Goal: Transaction & Acquisition: Purchase product/service

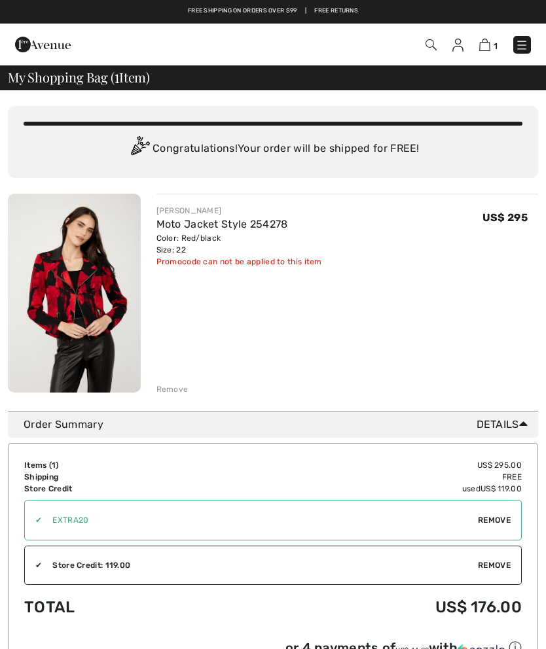
click at [172, 386] on div "Remove" at bounding box center [172, 390] width 32 height 12
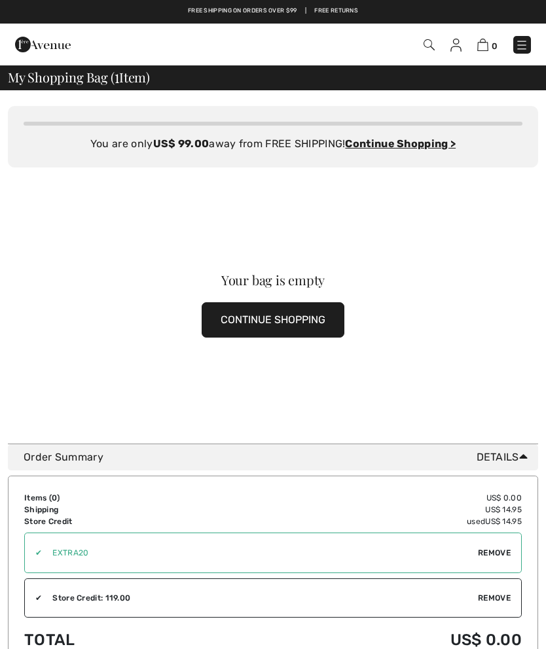
click at [525, 41] on img at bounding box center [521, 45] width 13 height 13
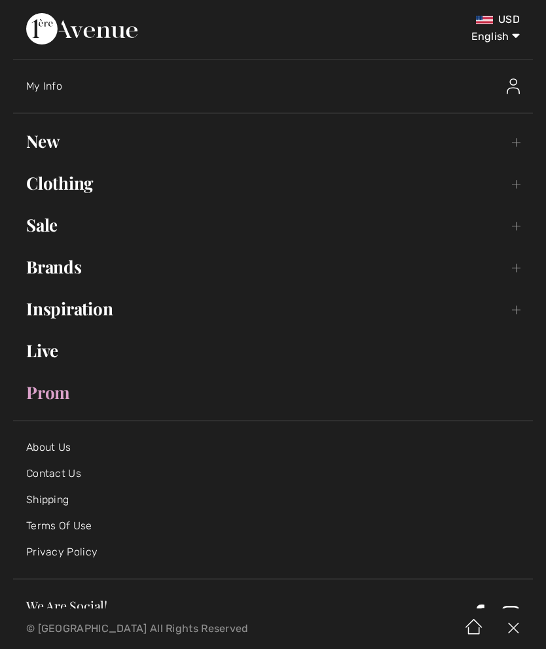
click at [56, 140] on link "New Toggle submenu" at bounding box center [273, 141] width 520 height 29
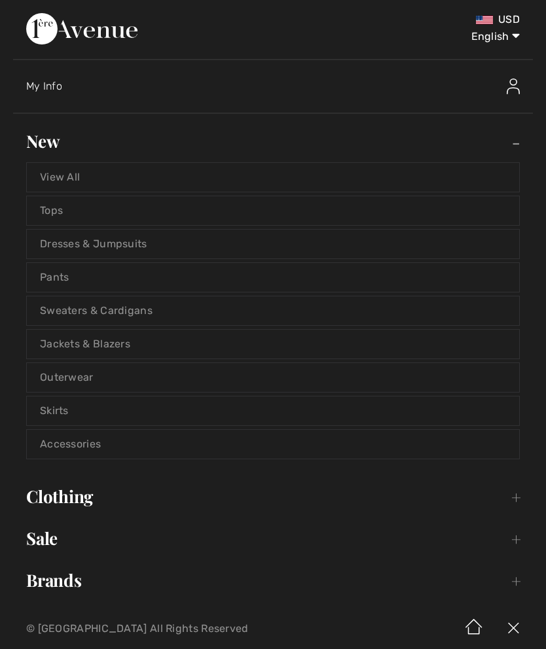
click at [69, 171] on link "View All" at bounding box center [273, 177] width 492 height 29
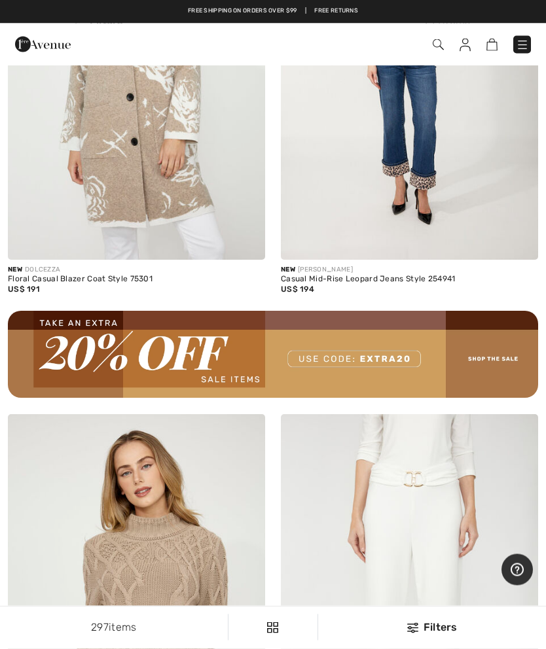
scroll to position [5345, 0]
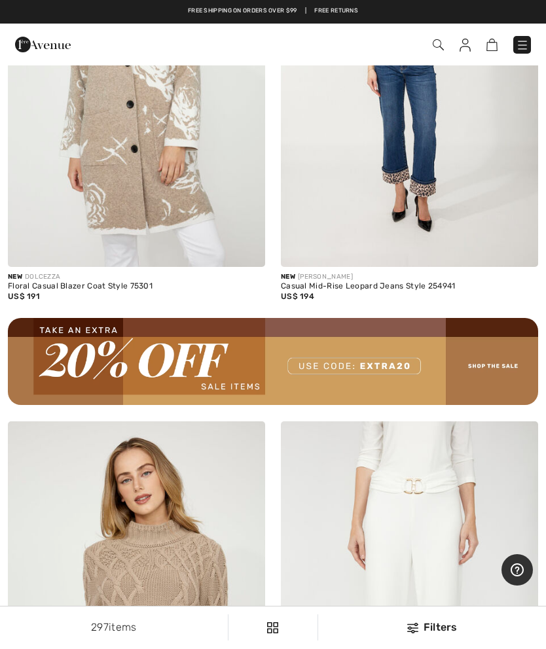
click at [527, 44] on img at bounding box center [522, 45] width 13 height 13
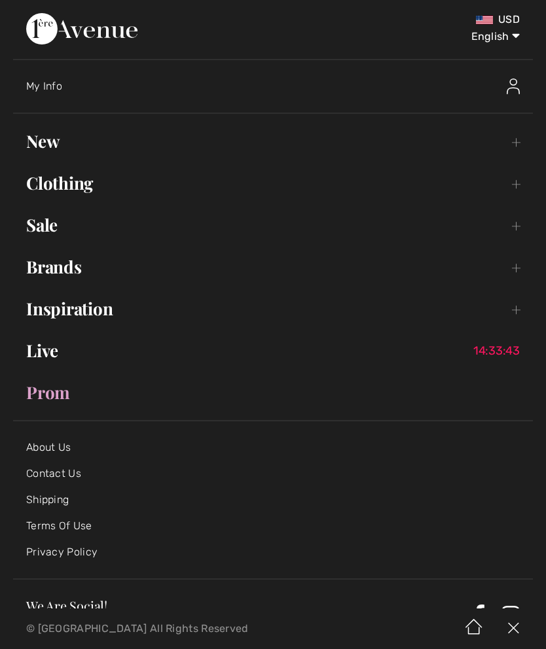
click at [513, 86] on img at bounding box center [513, 87] width 13 height 16
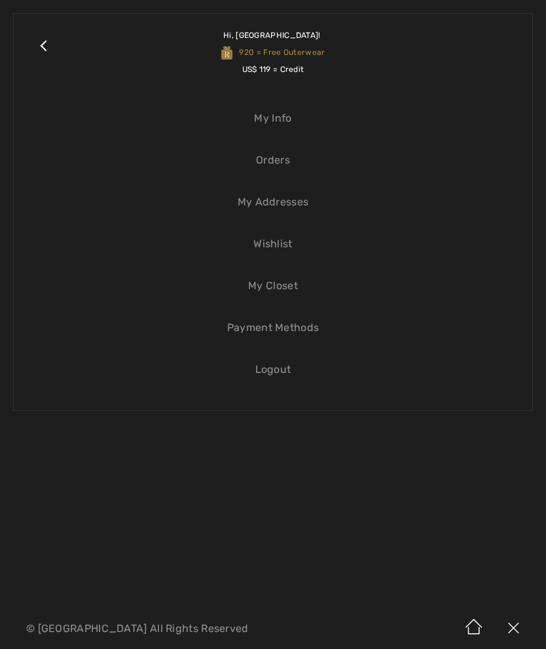
click at [50, 46] on link "Close submenu" at bounding box center [43, 52] width 33 height 51
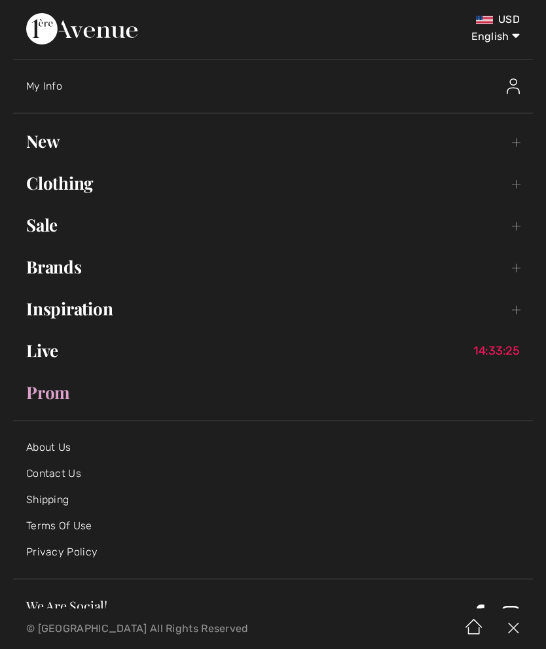
click at [52, 143] on link "New Toggle submenu" at bounding box center [273, 141] width 520 height 29
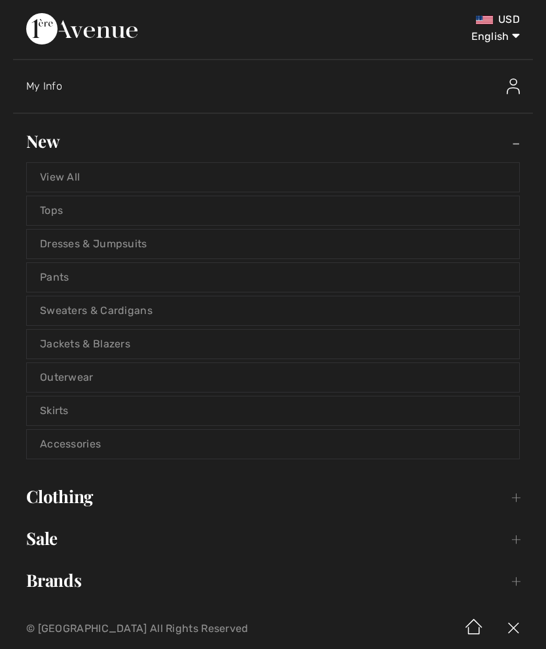
click at [61, 208] on link "Tops" at bounding box center [273, 210] width 492 height 29
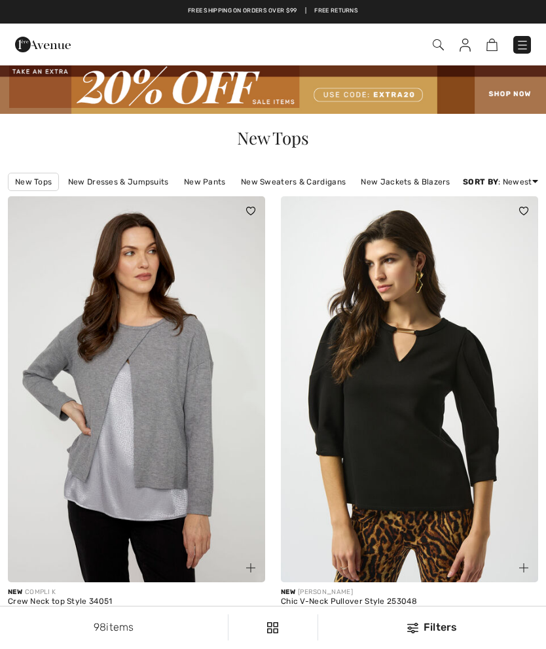
checkbox input "true"
click at [517, 48] on img at bounding box center [522, 45] width 13 height 13
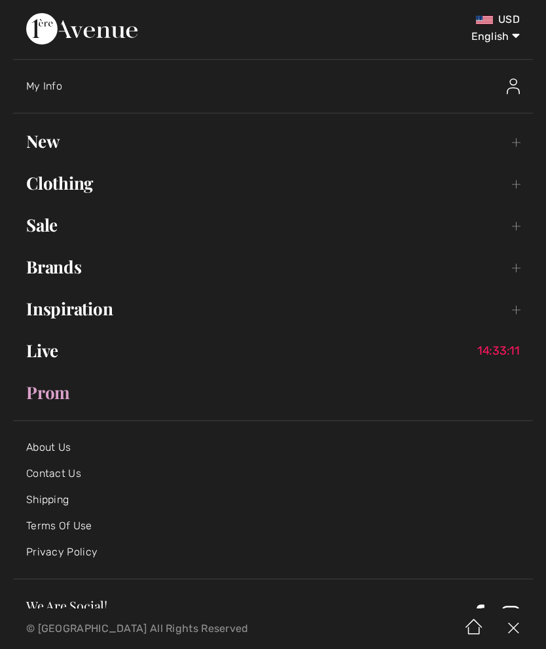
click at [52, 143] on link "New Toggle submenu" at bounding box center [273, 141] width 520 height 29
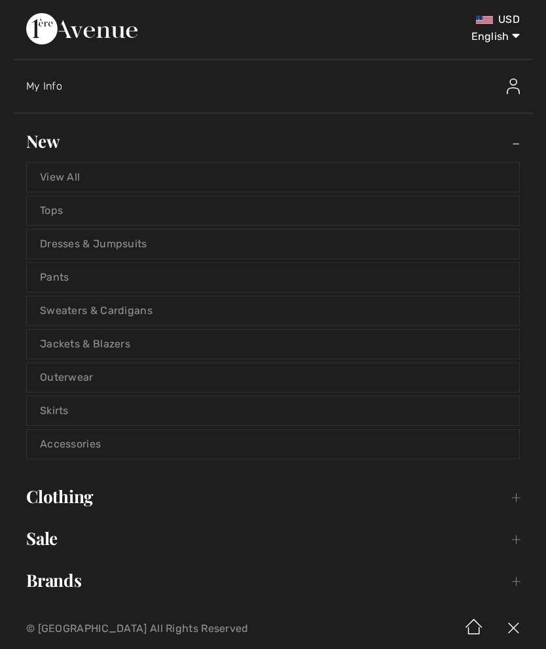
click at [82, 301] on link "Sweaters & Cardigans" at bounding box center [273, 311] width 492 height 29
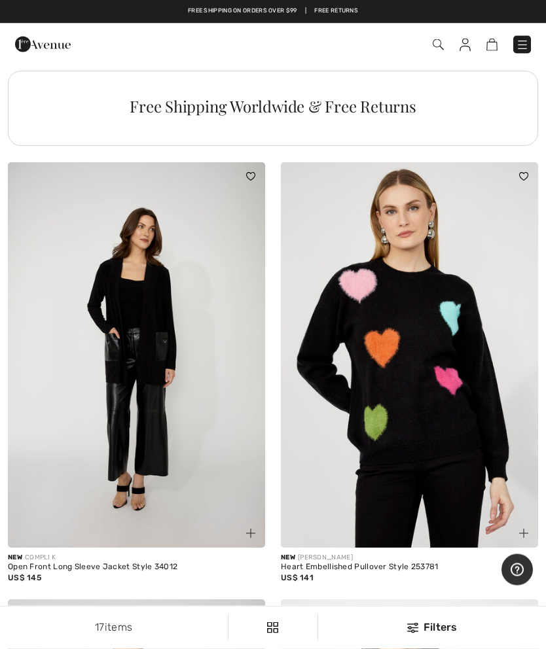
scroll to position [2839, 0]
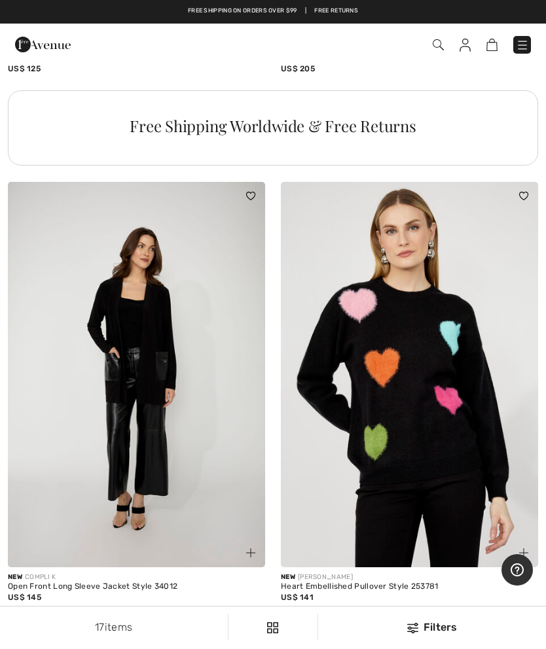
click at [526, 39] on img at bounding box center [522, 45] width 13 height 13
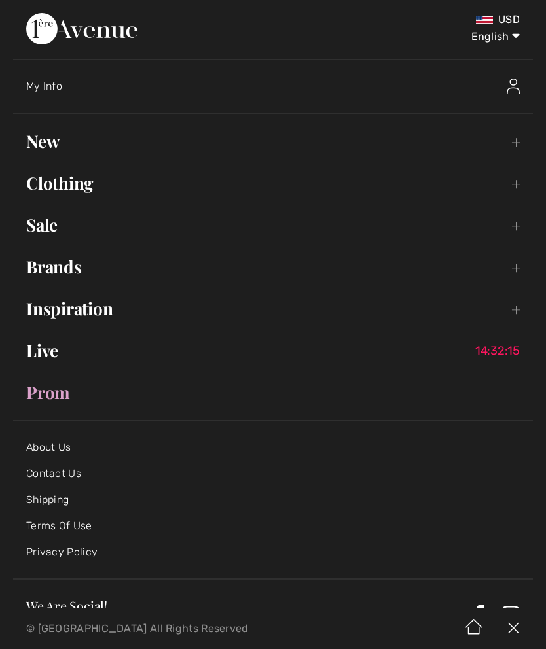
click at [515, 88] on img at bounding box center [513, 87] width 13 height 16
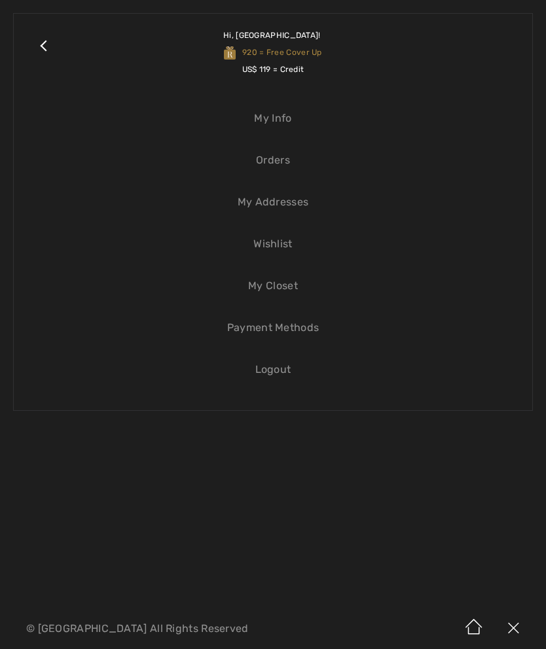
click at [264, 244] on link "Wishlist" at bounding box center [273, 244] width 492 height 29
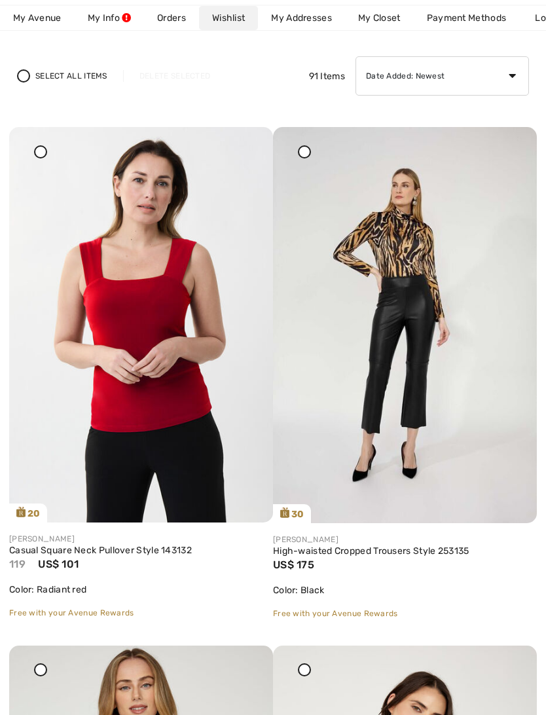
scroll to position [105, 0]
click at [156, 424] on img at bounding box center [141, 324] width 264 height 395
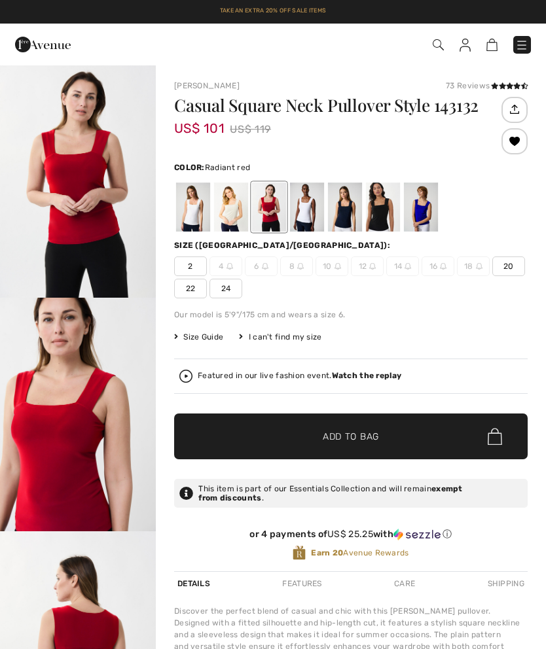
checkbox input "true"
click at [195, 285] on span "22" at bounding box center [190, 289] width 33 height 20
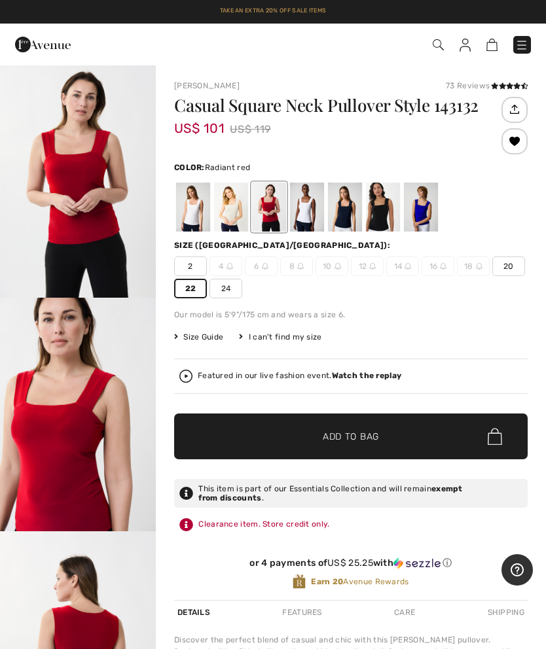
click at [352, 440] on span "Add to Bag" at bounding box center [351, 437] width 56 height 14
click at [458, 49] on img at bounding box center [457, 45] width 11 height 13
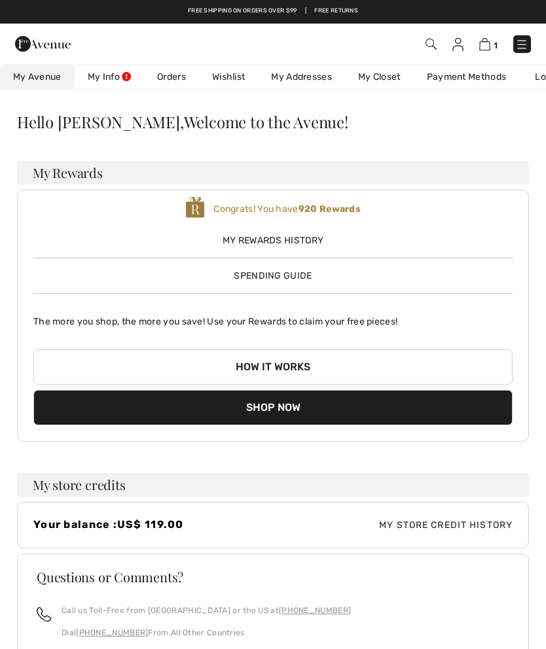
click at [228, 75] on link "Wishlist" at bounding box center [228, 77] width 59 height 24
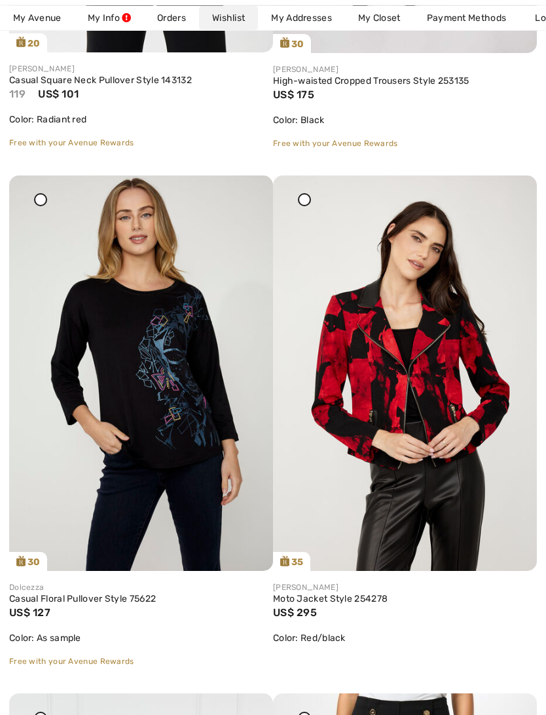
scroll to position [575, 0]
click at [49, 203] on img at bounding box center [141, 373] width 264 height 396
click at [158, 396] on img at bounding box center [141, 373] width 264 height 396
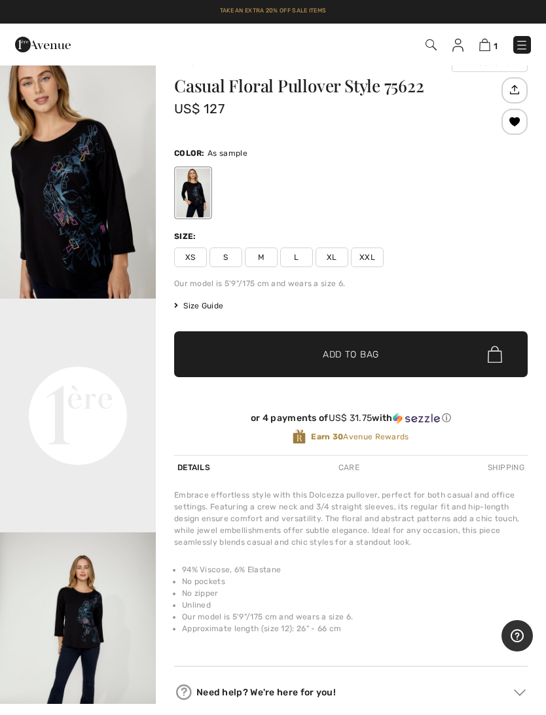
scroll to position [208, 0]
click at [96, 376] on video "Your browser does not support the video tag." at bounding box center [78, 337] width 156 height 78
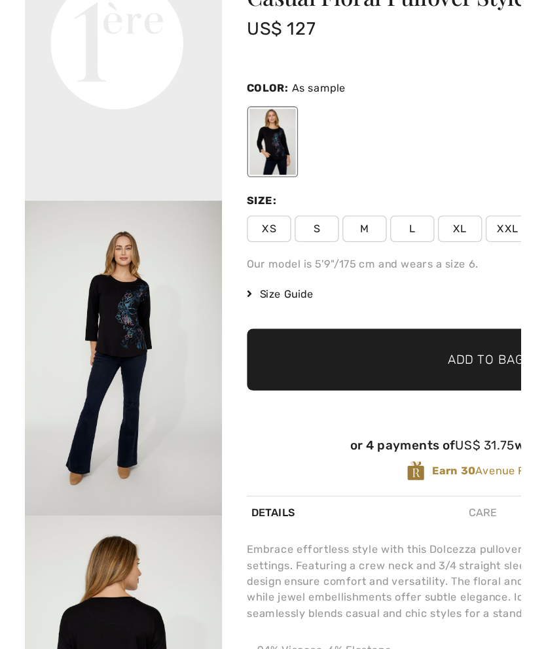
scroll to position [533, 0]
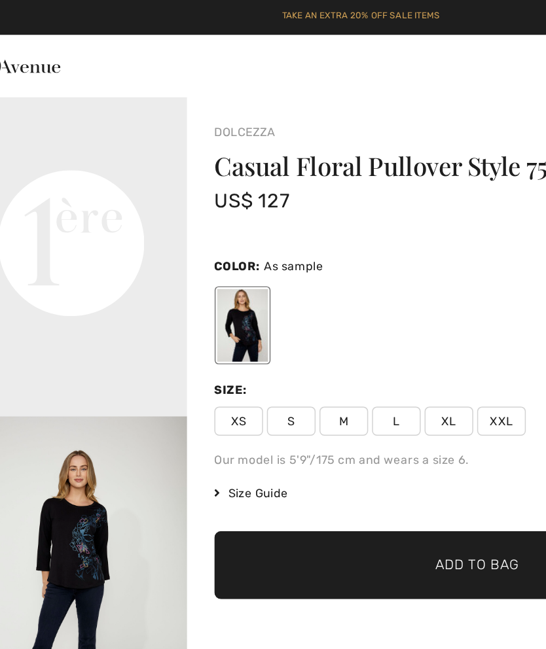
click at [351, 281] on span "XXL" at bounding box center [367, 284] width 33 height 20
click at [323, 380] on span "Add to Bag" at bounding box center [351, 381] width 56 height 14
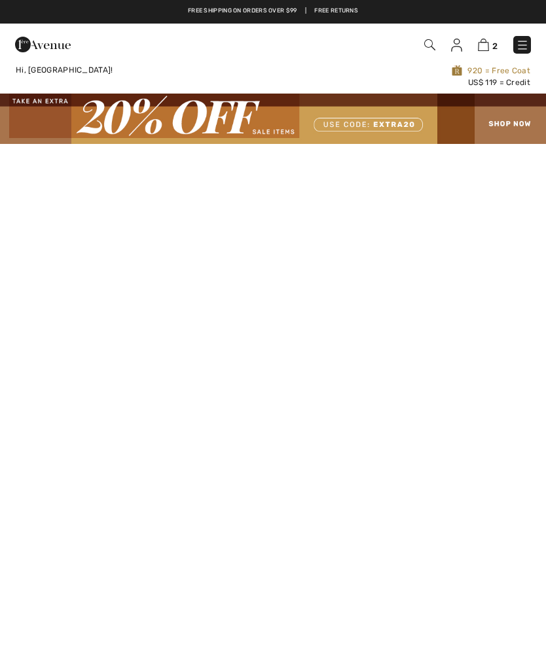
checkbox input "true"
click at [454, 45] on img at bounding box center [456, 45] width 11 height 13
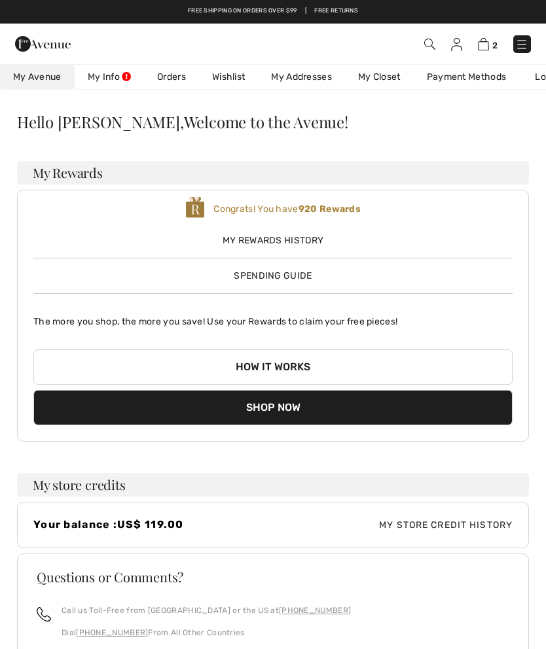
click at [222, 74] on link "Wishlist" at bounding box center [228, 77] width 59 height 24
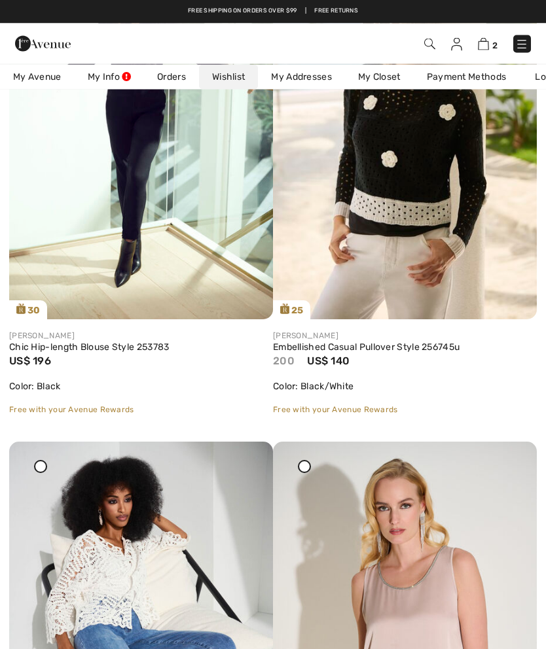
scroll to position [7044, 0]
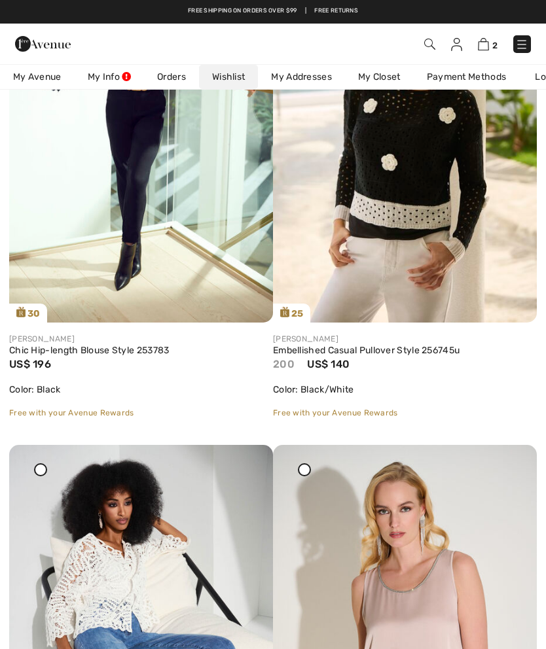
click at [488, 48] on img at bounding box center [483, 44] width 11 height 12
click at [488, 39] on img at bounding box center [483, 44] width 11 height 12
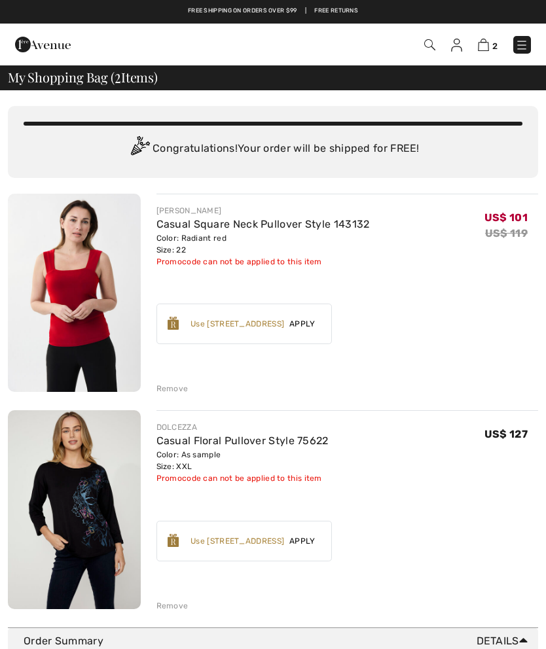
checkbox input "true"
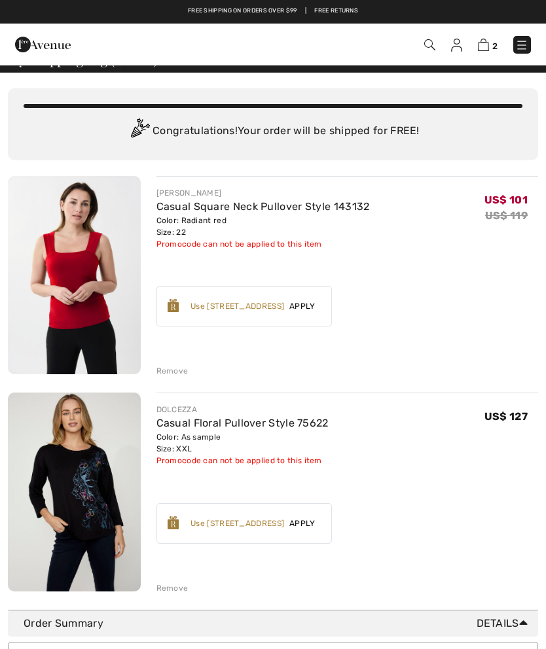
scroll to position [17, 0]
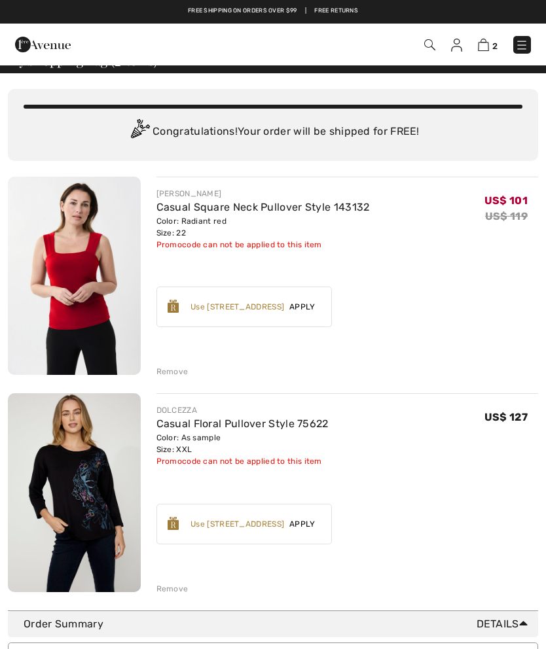
click at [175, 369] on div "Remove" at bounding box center [172, 372] width 32 height 12
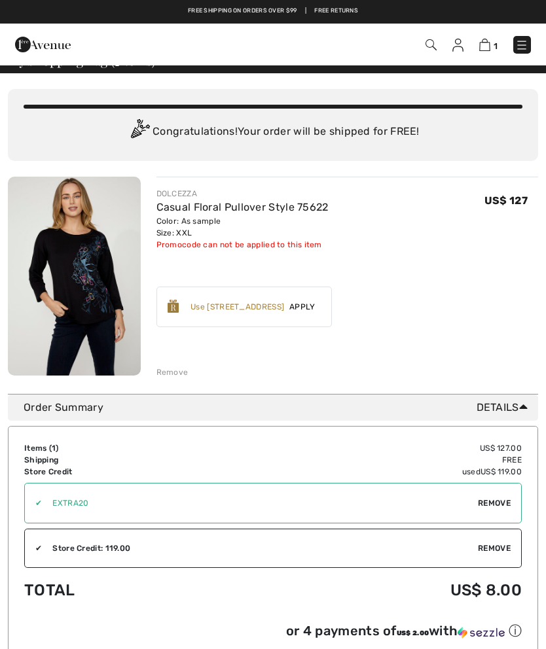
click at [84, 282] on img at bounding box center [74, 276] width 133 height 199
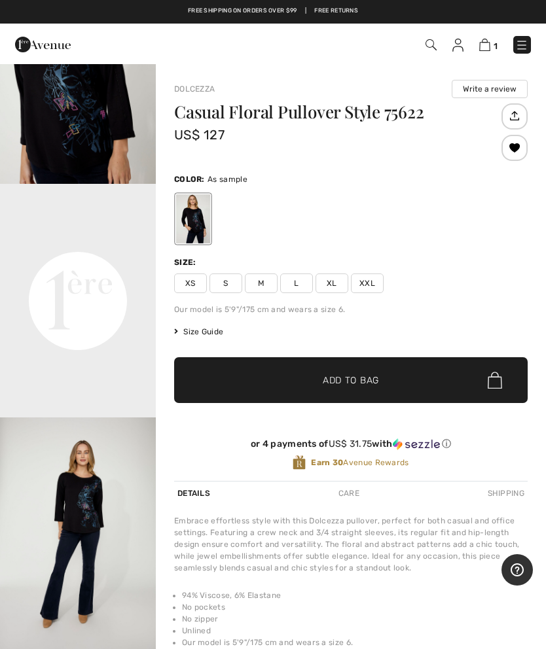
scroll to position [348, 0]
click at [92, 261] on video "Your browser does not support the video tag." at bounding box center [78, 222] width 156 height 78
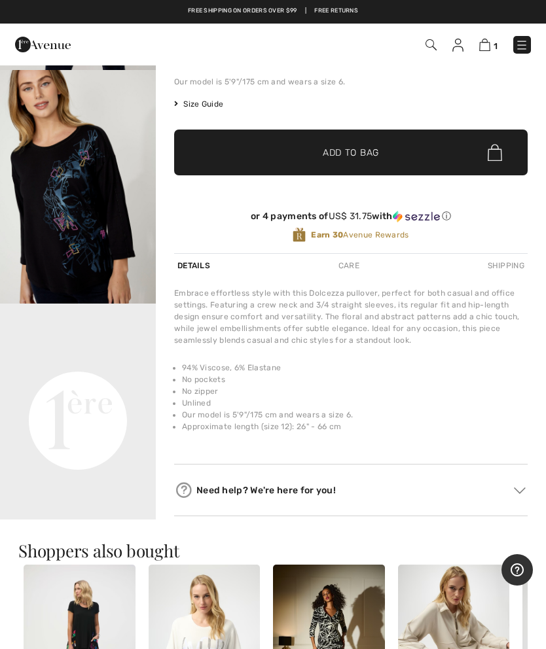
scroll to position [0, 0]
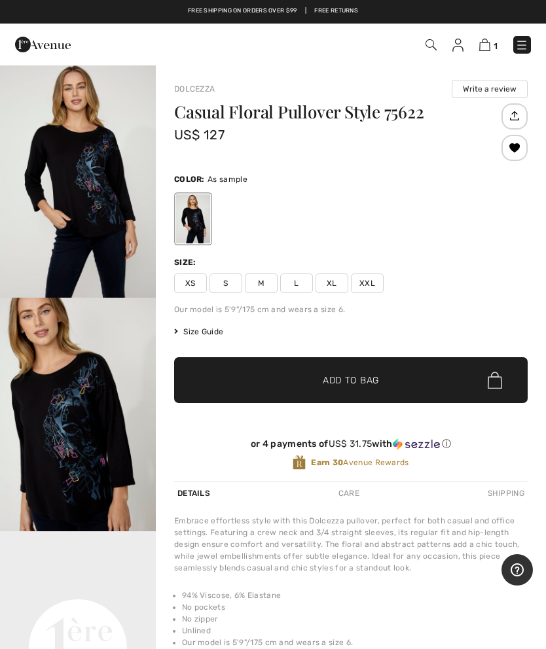
click at [488, 34] on div "1 Checkout" at bounding box center [384, 44] width 312 height 27
click at [489, 43] on img at bounding box center [484, 45] width 11 height 12
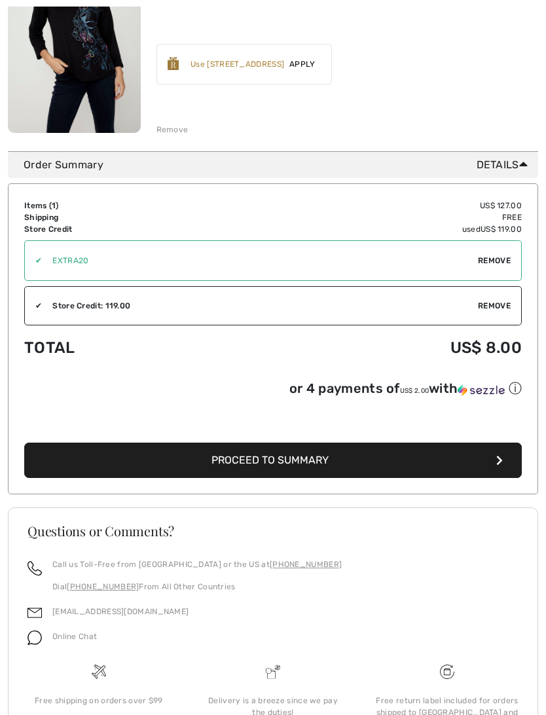
scroll to position [260, 0]
click at [275, 461] on span "Proceed to Summary" at bounding box center [269, 460] width 117 height 12
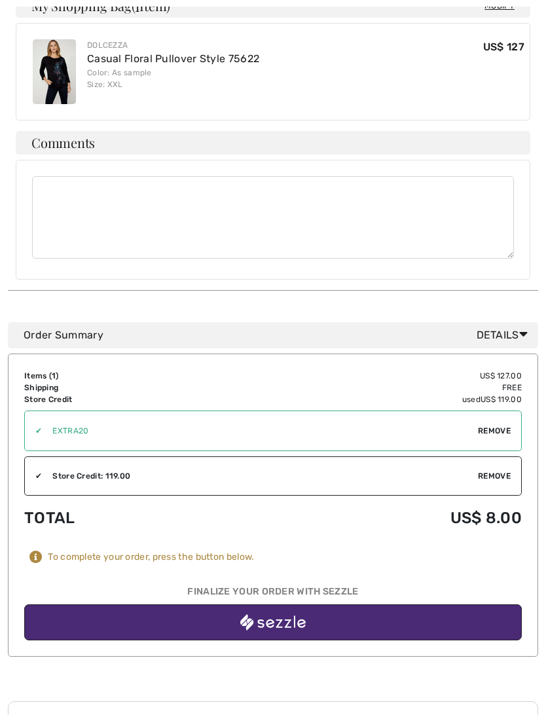
scroll to position [441, 0]
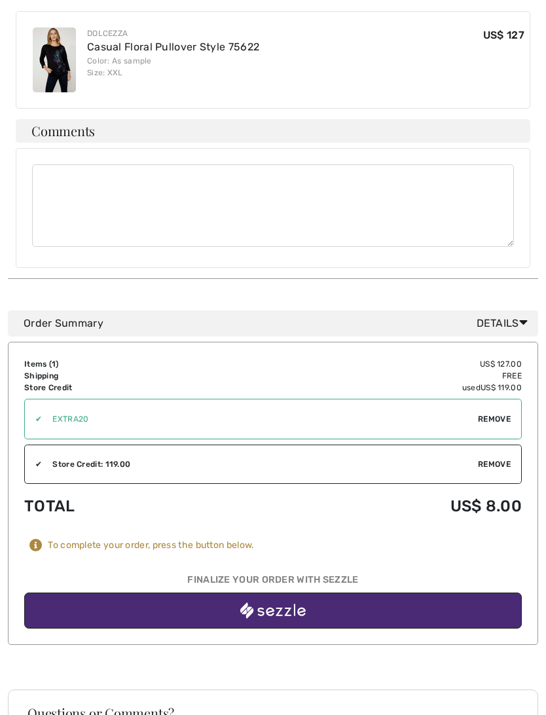
click at [280, 602] on img "button" at bounding box center [272, 610] width 65 height 16
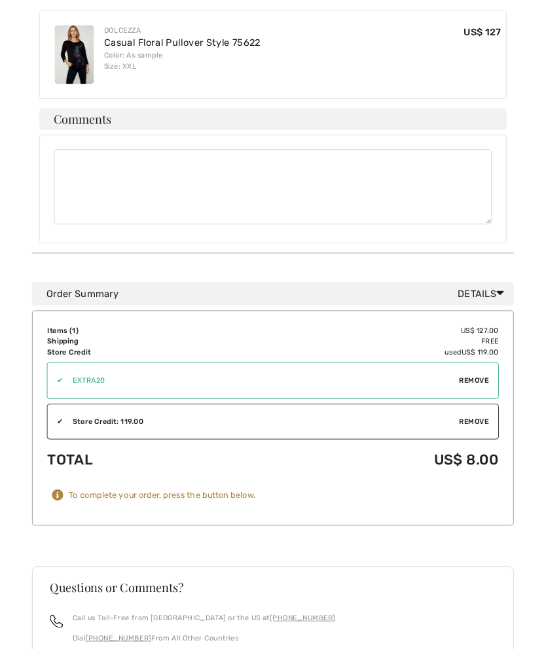
scroll to position [478, 0]
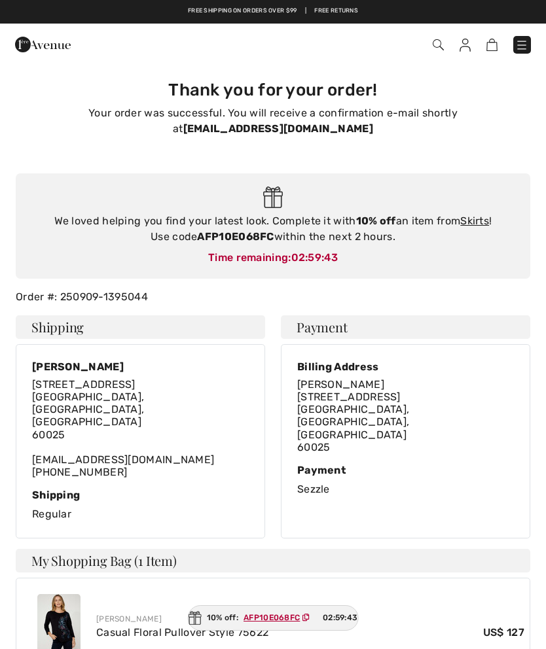
checkbox input "true"
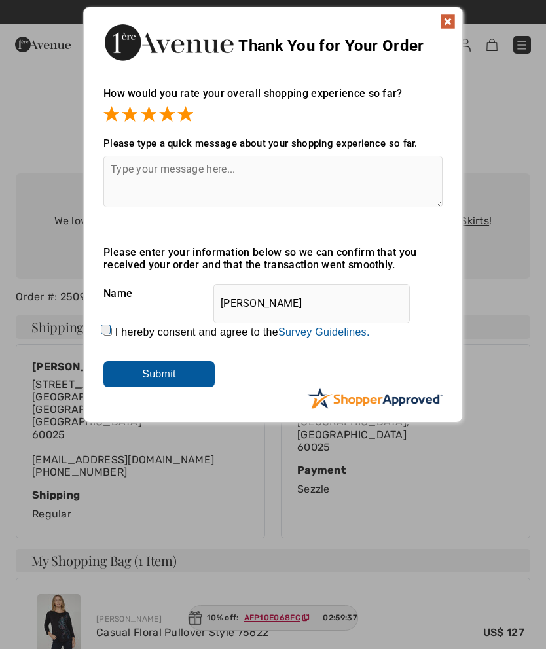
click at [112, 327] on input "I hereby consent and agree to the By submitting a review, you grant permission …" at bounding box center [107, 331] width 9 height 9
checkbox input "true"
click at [164, 373] on input "Submit" at bounding box center [158, 374] width 111 height 26
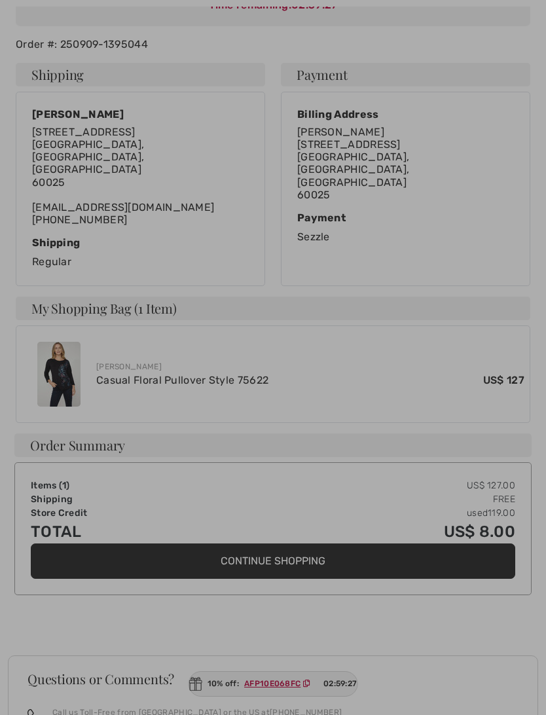
scroll to position [265, 0]
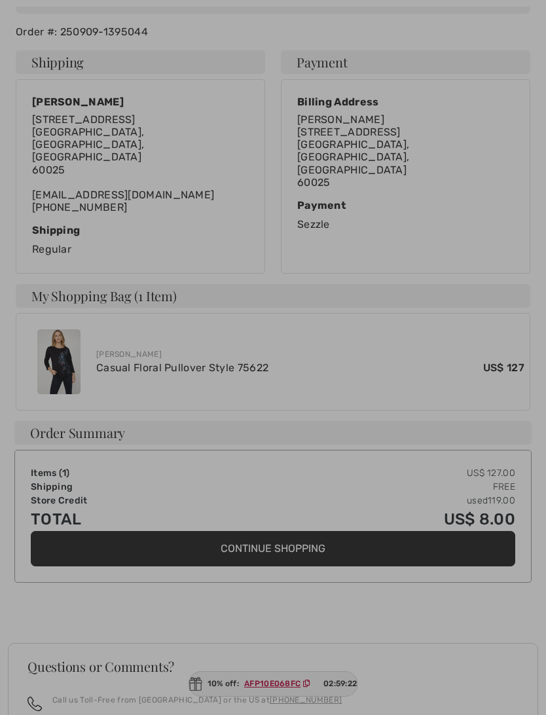
click at [66, 333] on div at bounding box center [273, 357] width 546 height 715
click at [263, 513] on div at bounding box center [273, 357] width 546 height 715
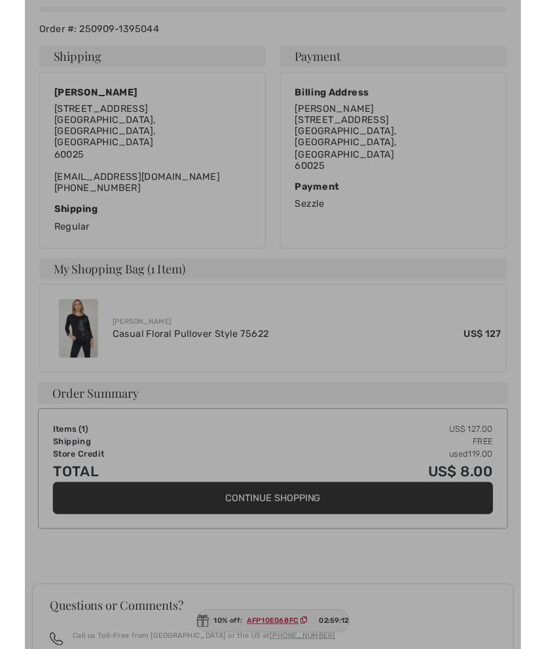
scroll to position [0, 0]
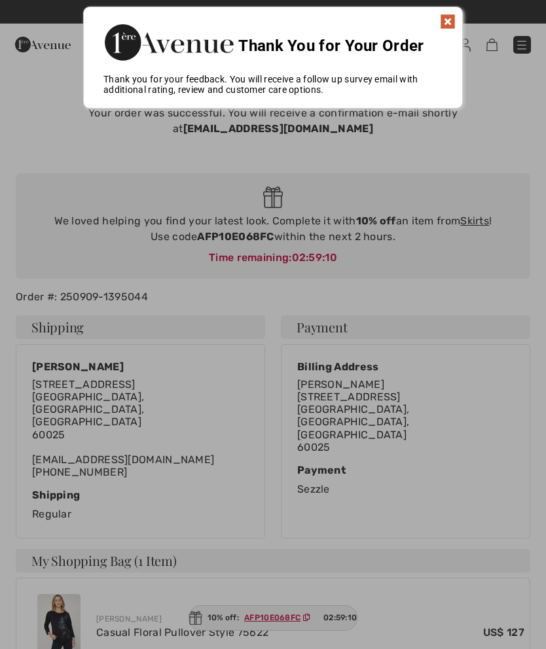
click at [448, 18] on img at bounding box center [448, 22] width 16 height 16
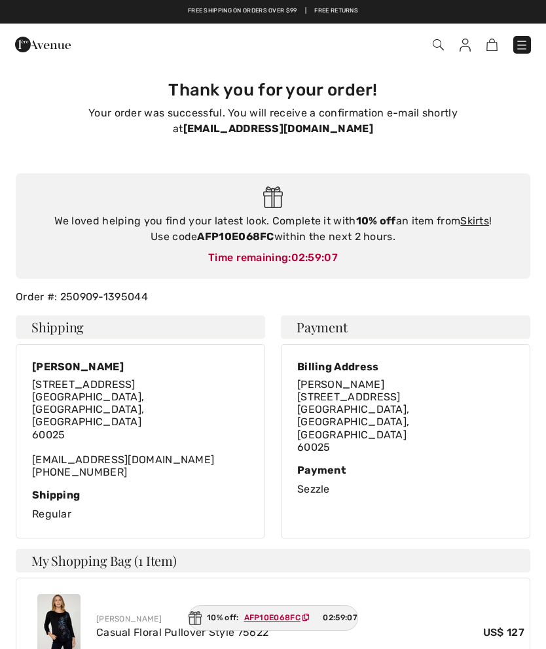
click at [460, 47] on img at bounding box center [465, 45] width 11 height 13
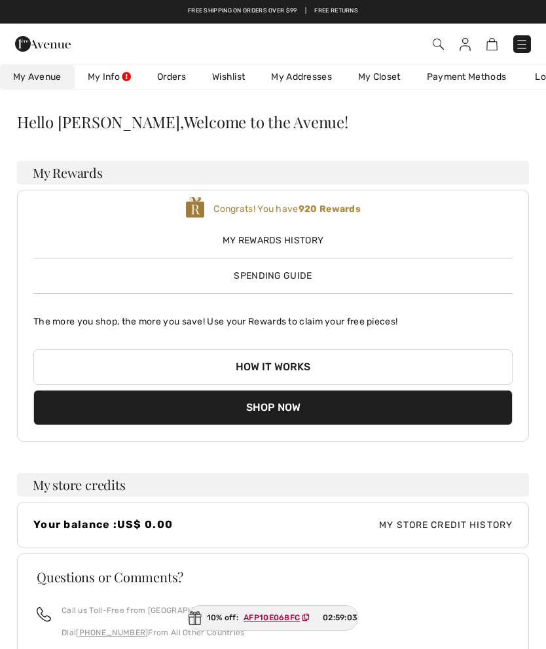
click at [221, 77] on link "Wishlist" at bounding box center [228, 77] width 59 height 24
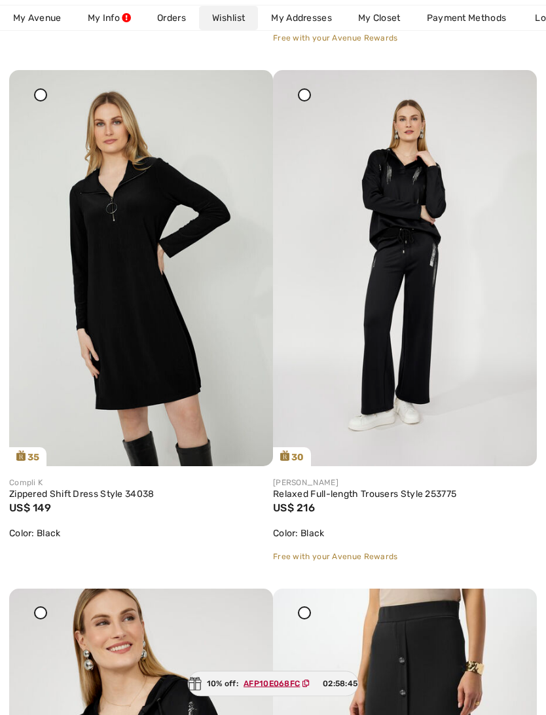
scroll to position [1717, 0]
